Goal: Transaction & Acquisition: Download file/media

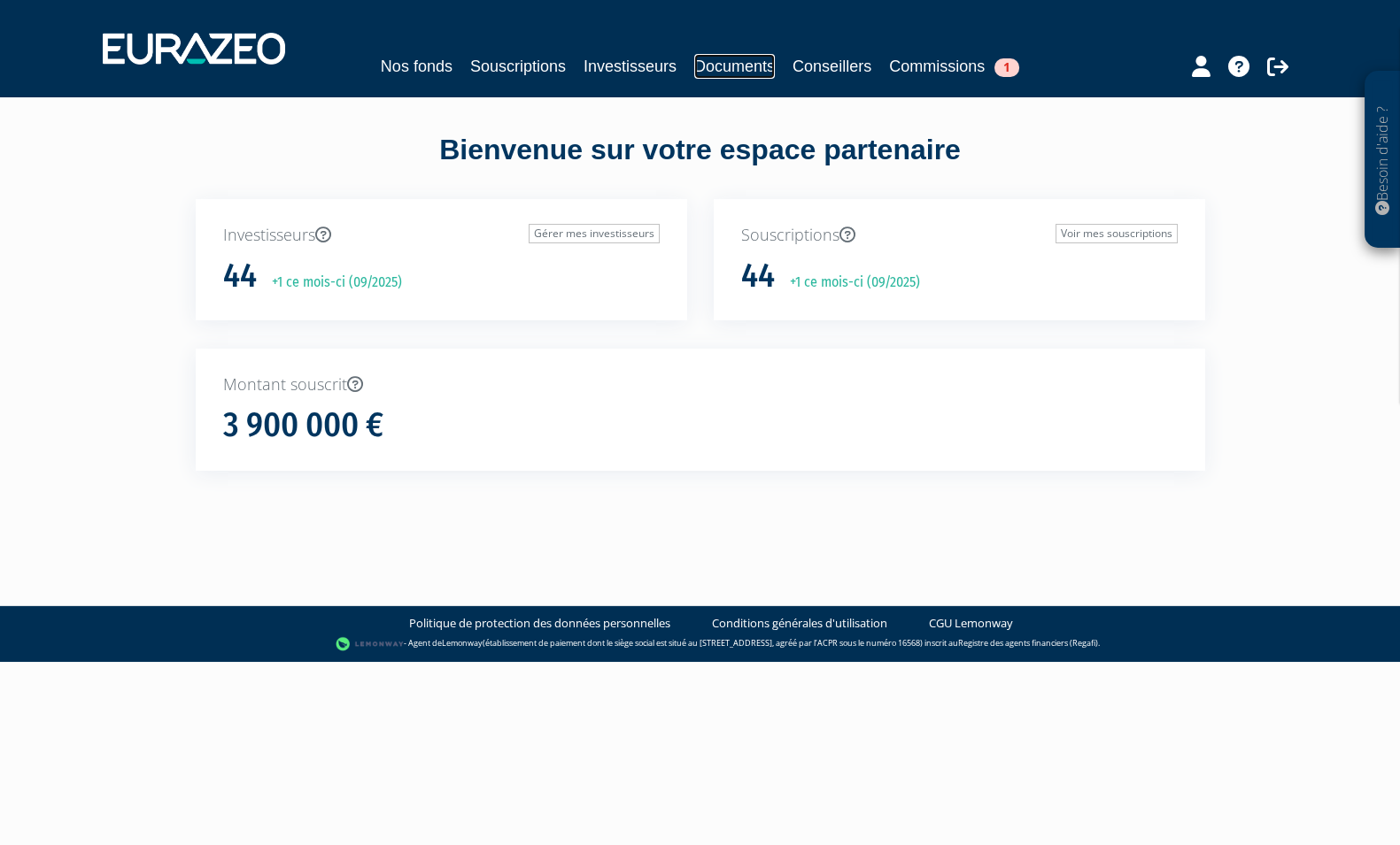
click at [717, 62] on link "Documents" at bounding box center [735, 66] width 81 height 25
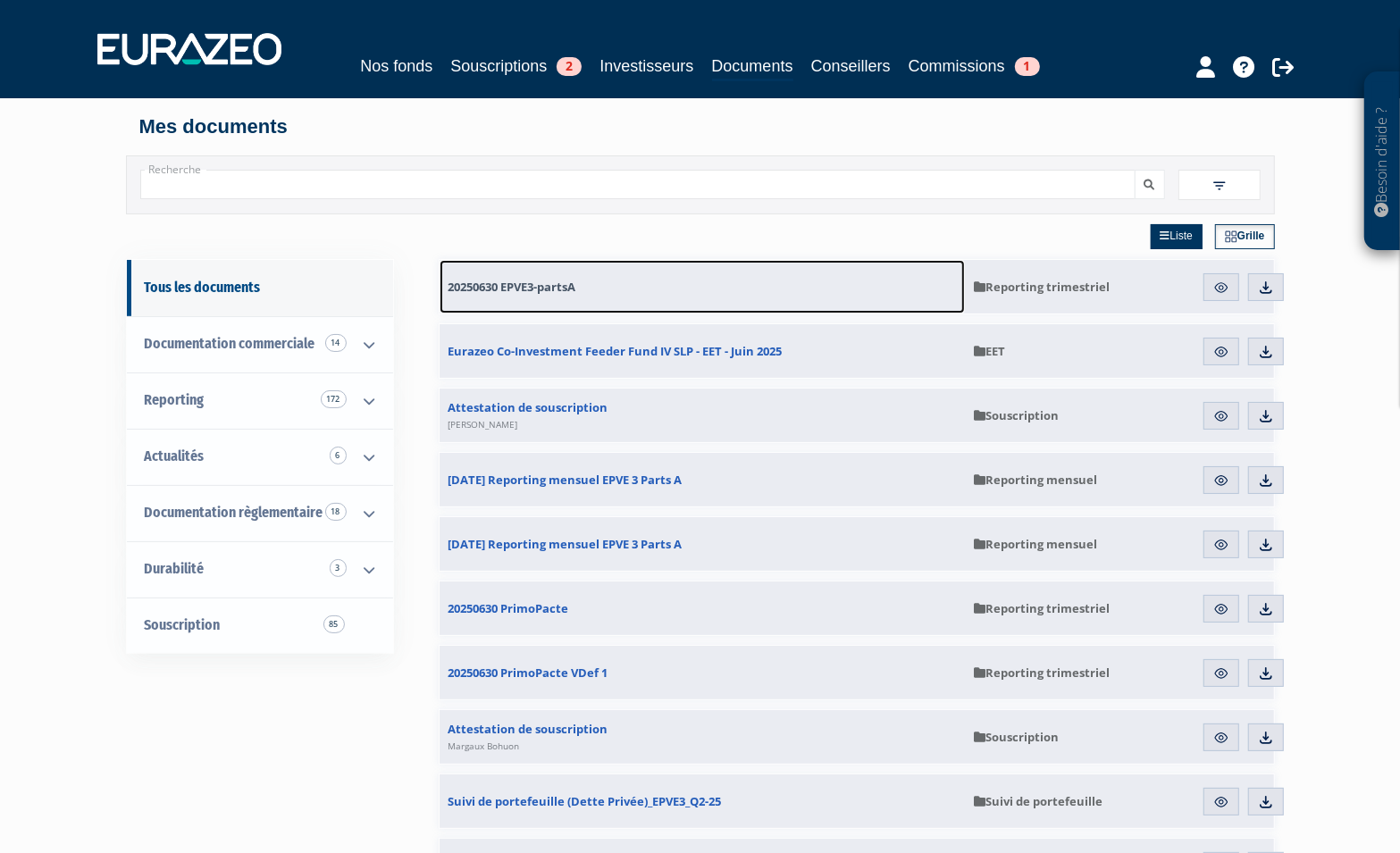
click at [546, 289] on span "20250630 EPVE3-partsA" at bounding box center [513, 286] width 128 height 16
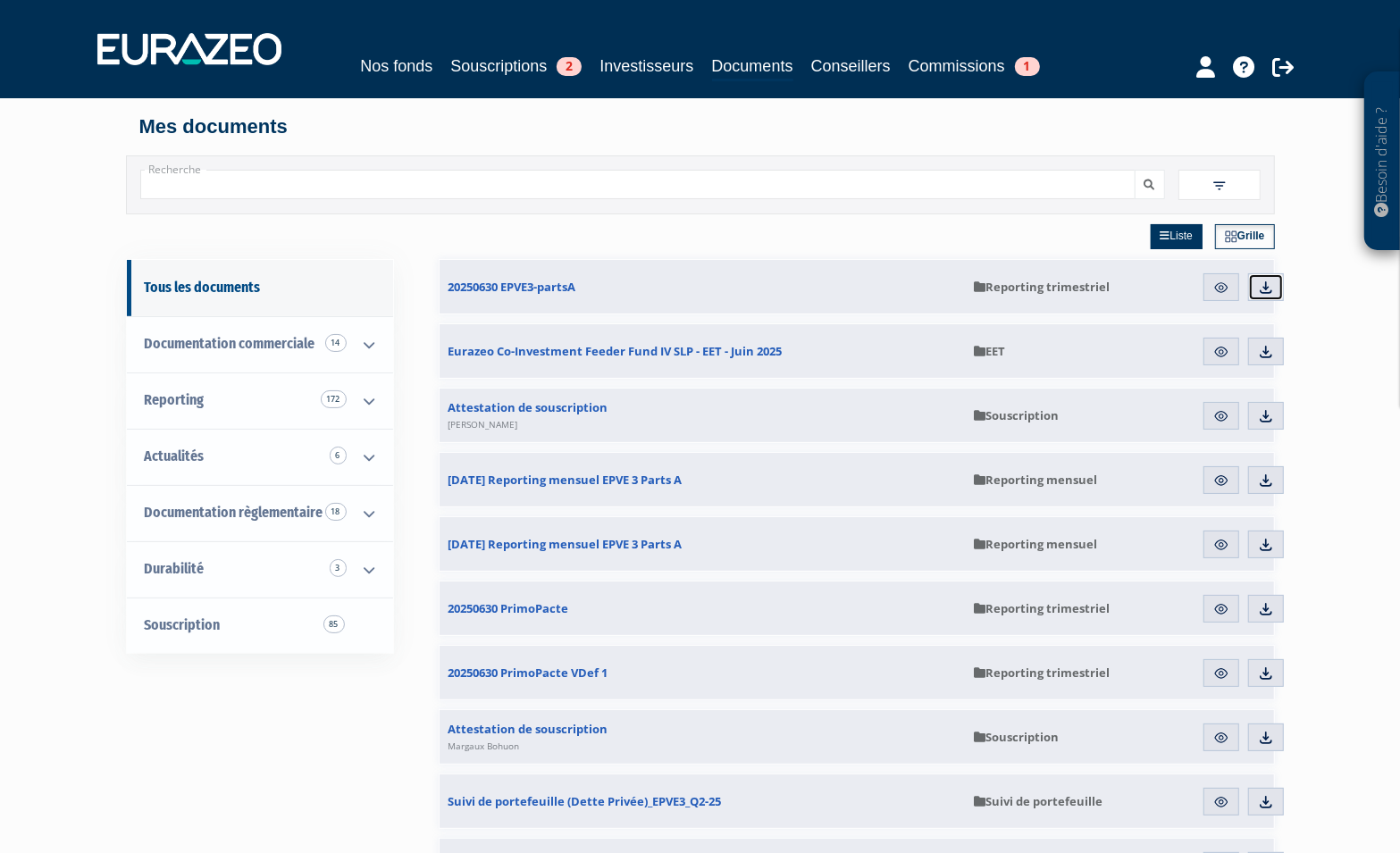
click at [1260, 288] on img at bounding box center [1266, 287] width 16 height 16
